Goal: Find specific page/section: Find specific page/section

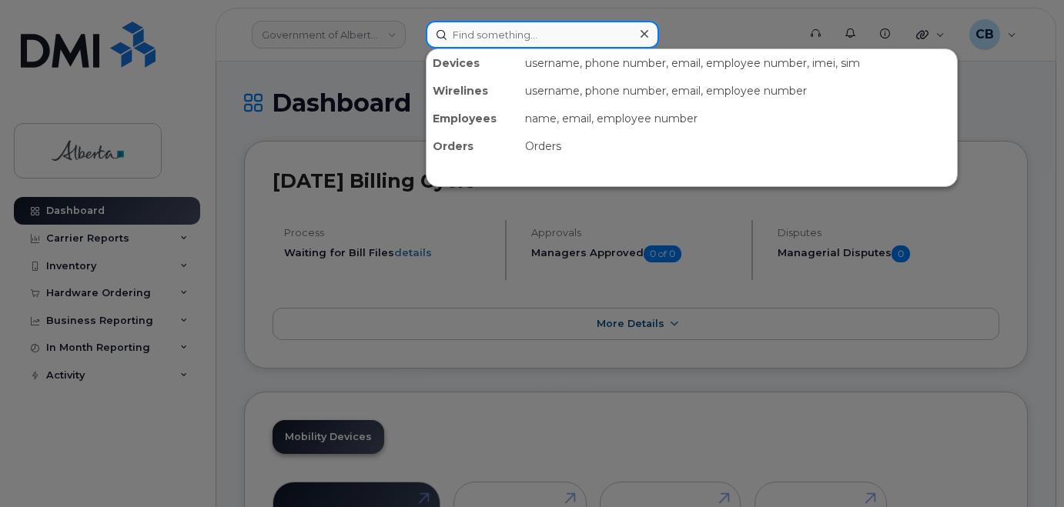
click at [512, 46] on input at bounding box center [542, 35] width 233 height 28
paste input "5873579731"
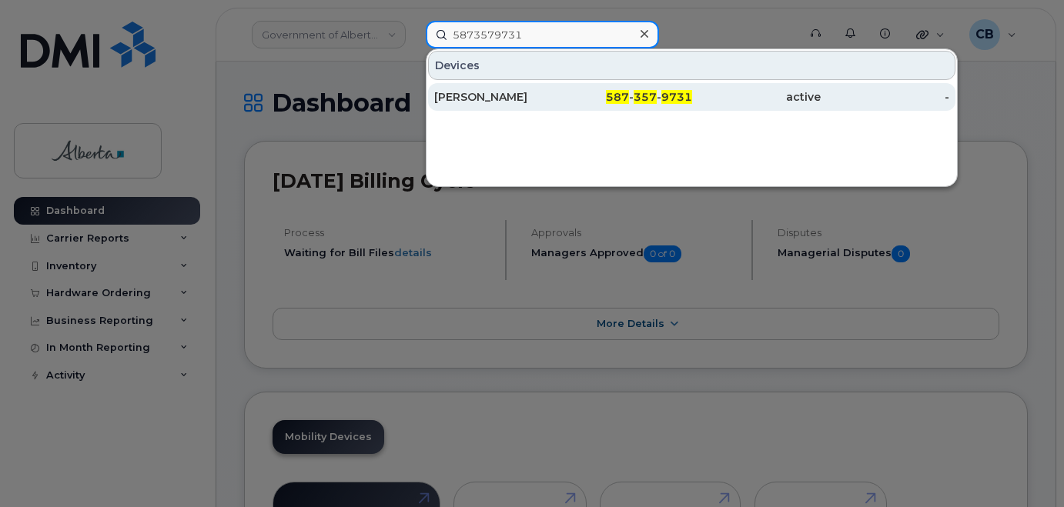
type input "5873579731"
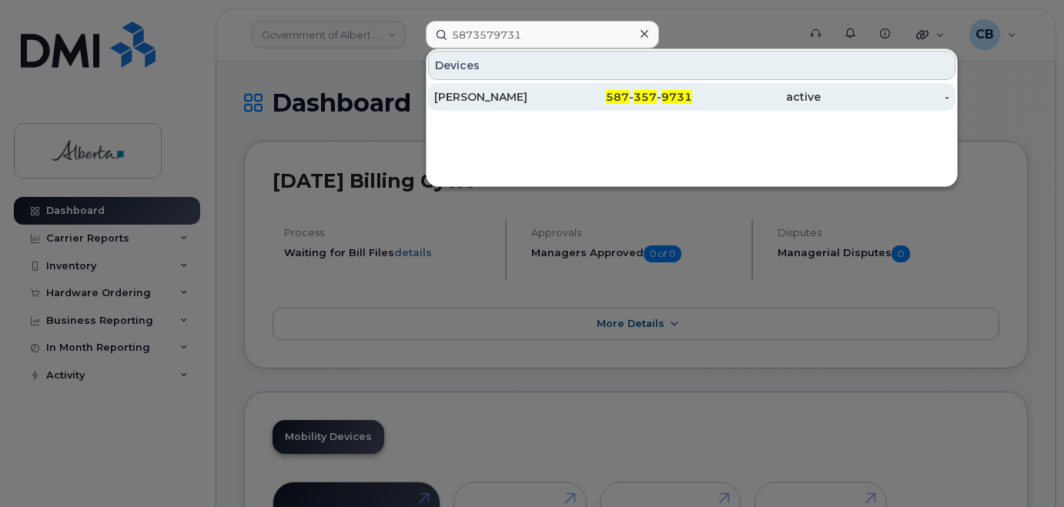
click at [495, 95] on div "[PERSON_NAME]" at bounding box center [498, 96] width 129 height 15
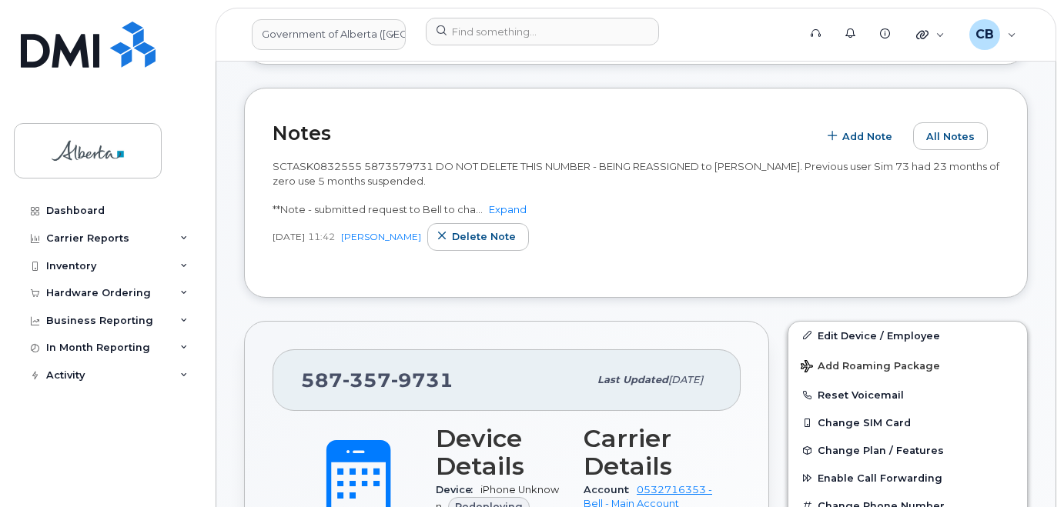
scroll to position [231, 0]
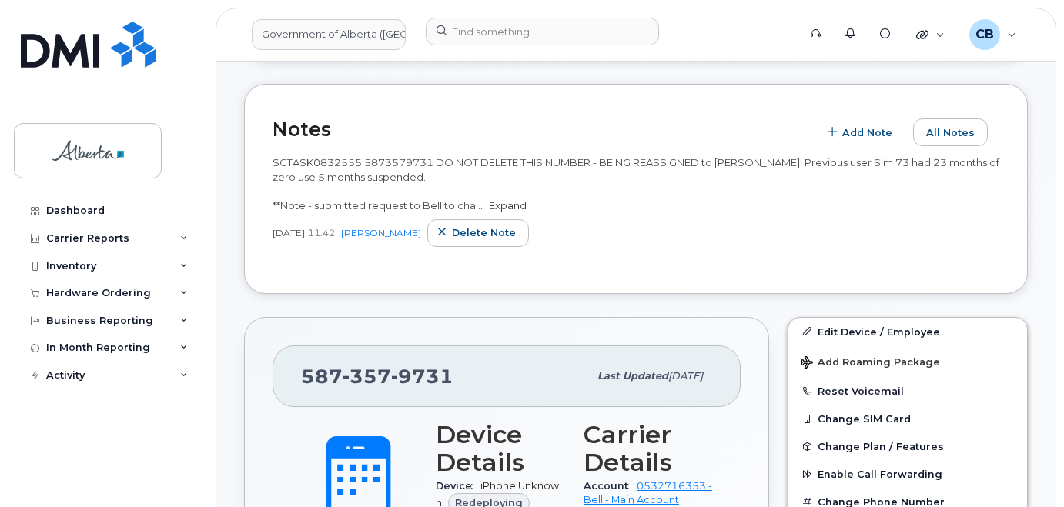
click at [513, 202] on link "Expand" at bounding box center [508, 205] width 38 height 12
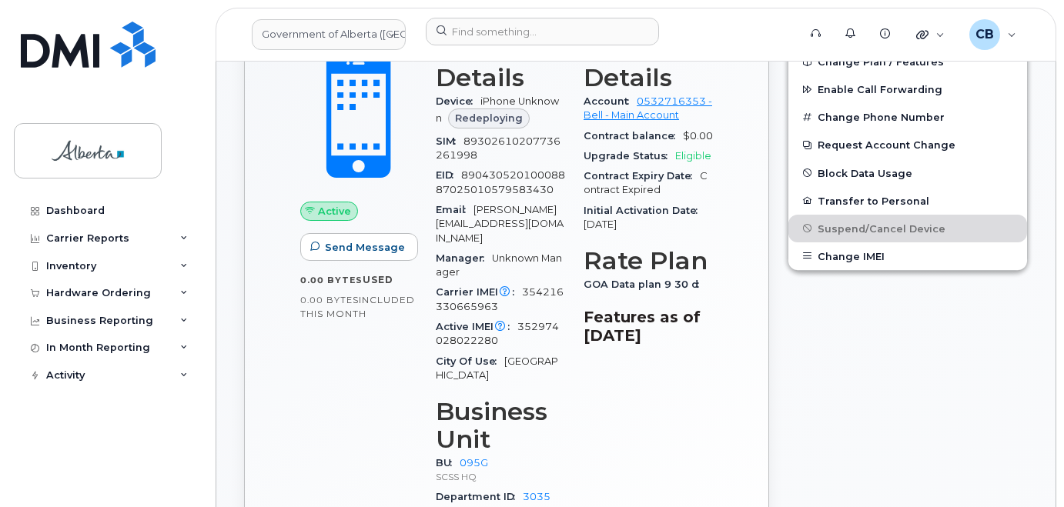
scroll to position [462, 0]
